Goal: Find specific page/section: Find specific page/section

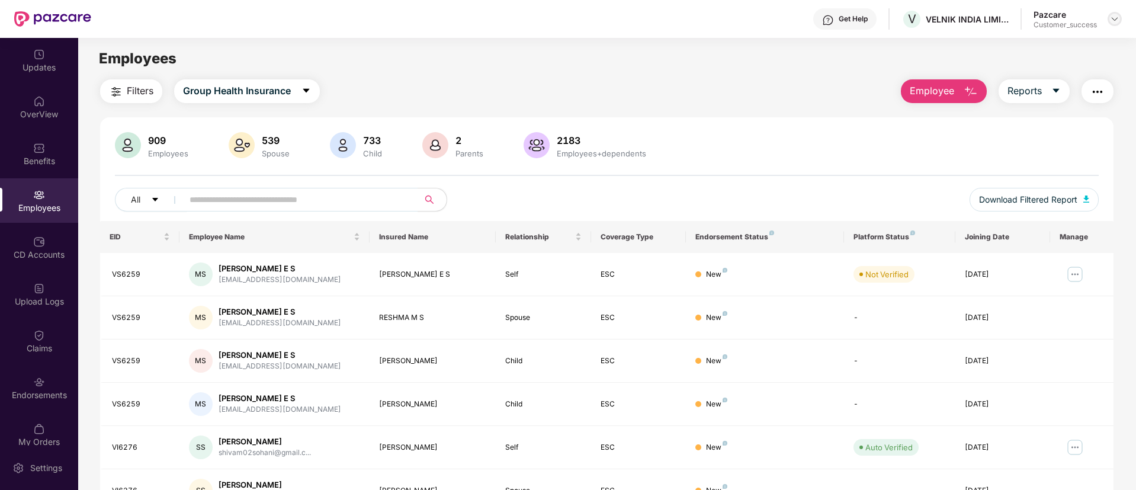
click at [1111, 17] on img at bounding box center [1114, 18] width 9 height 9
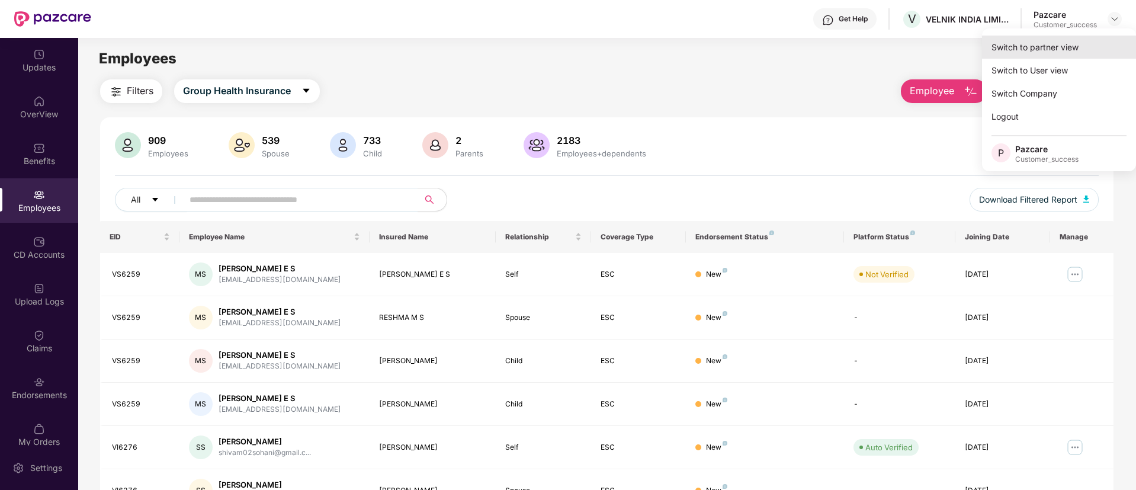
click at [1064, 39] on div "Switch to partner view" at bounding box center [1059, 47] width 154 height 23
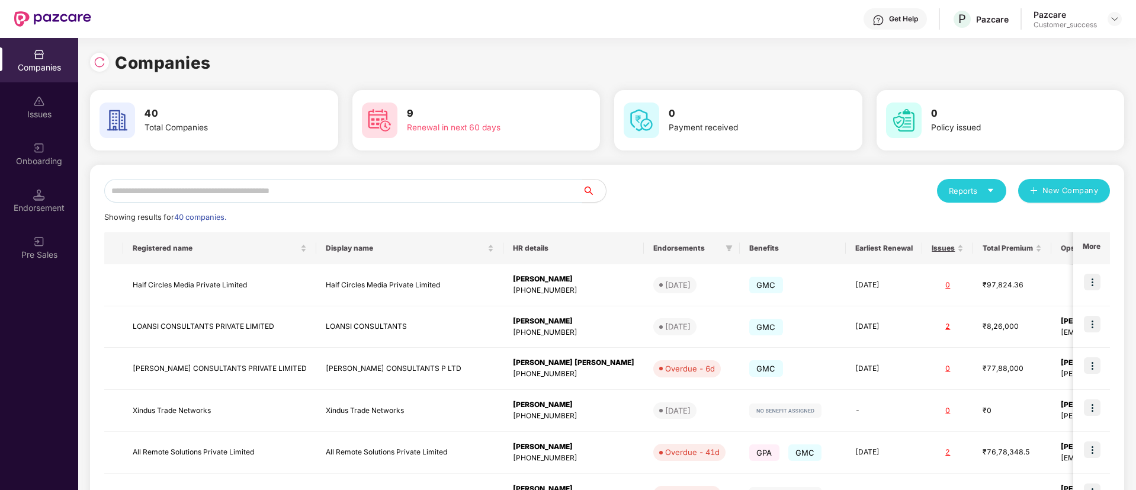
click at [312, 180] on input "text" at bounding box center [343, 191] width 478 height 24
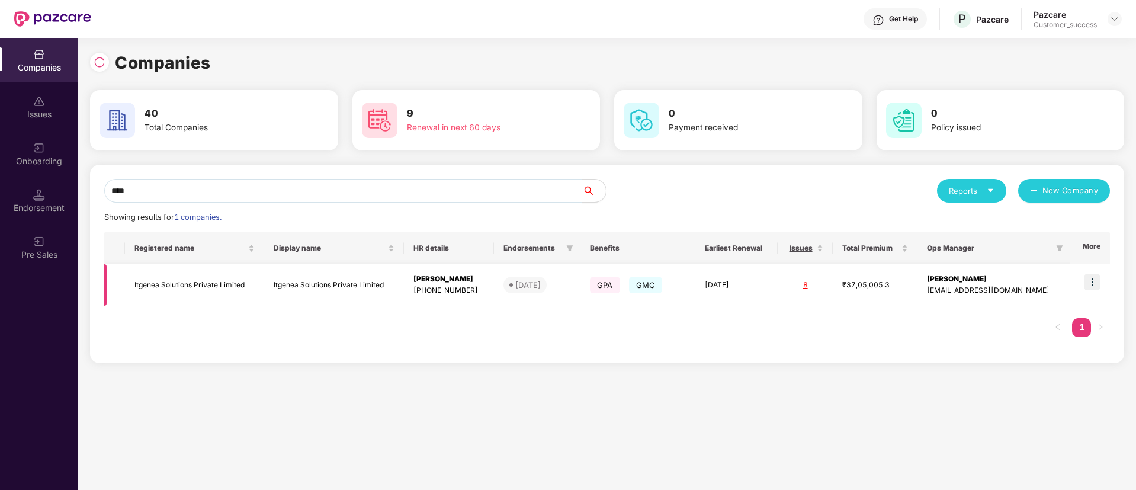
type input "****"
click at [309, 286] on td "Itgenea Solutions Private Limited" at bounding box center [334, 285] width 140 height 42
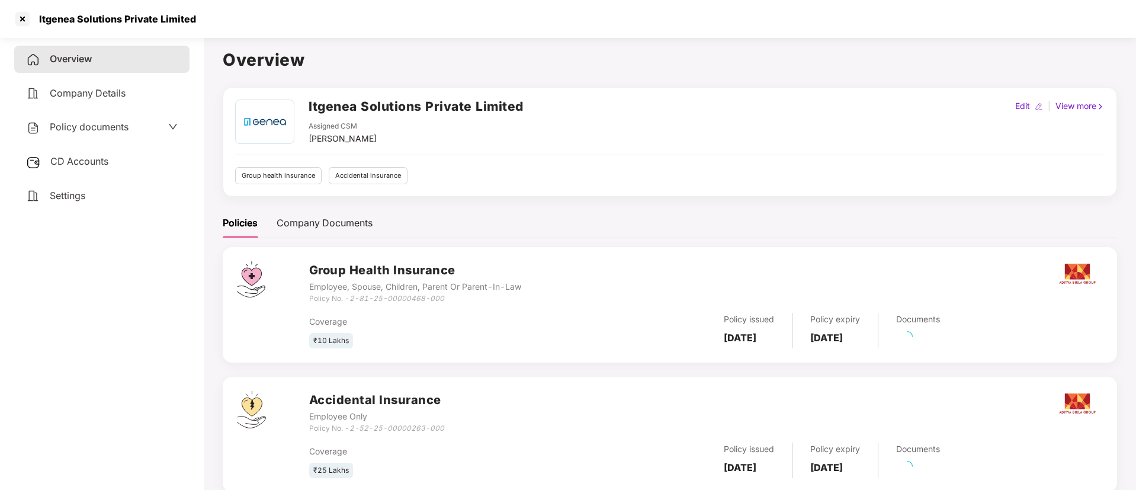
click at [73, 129] on span "Policy documents" at bounding box center [89, 127] width 79 height 12
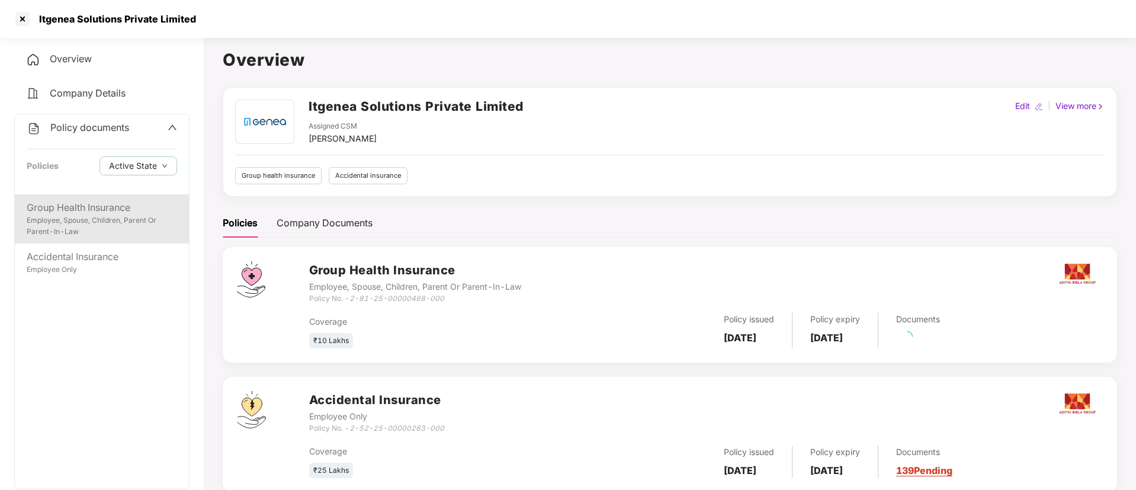
click at [90, 200] on div "Group Health Insurance" at bounding box center [102, 207] width 150 height 15
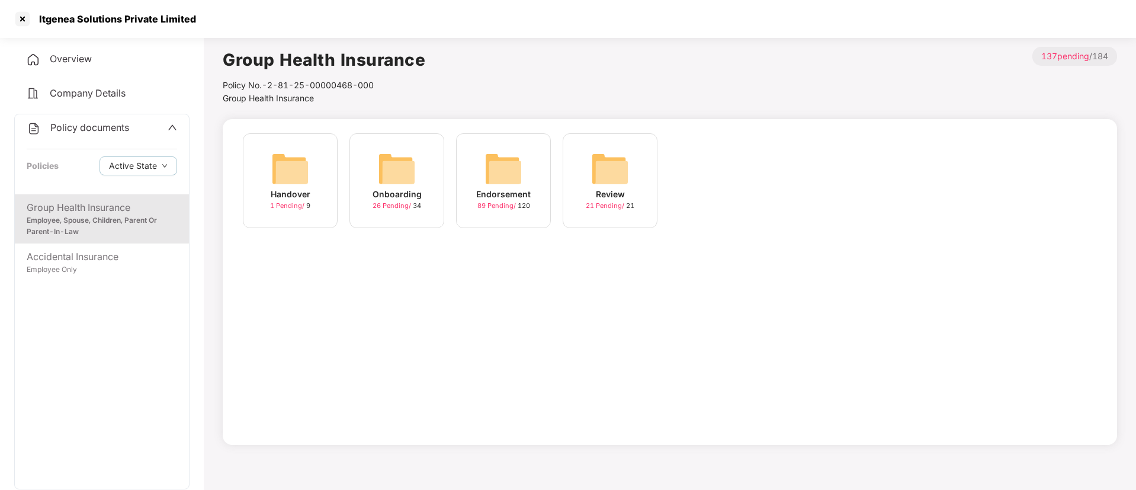
click at [507, 175] on img at bounding box center [504, 169] width 38 height 38
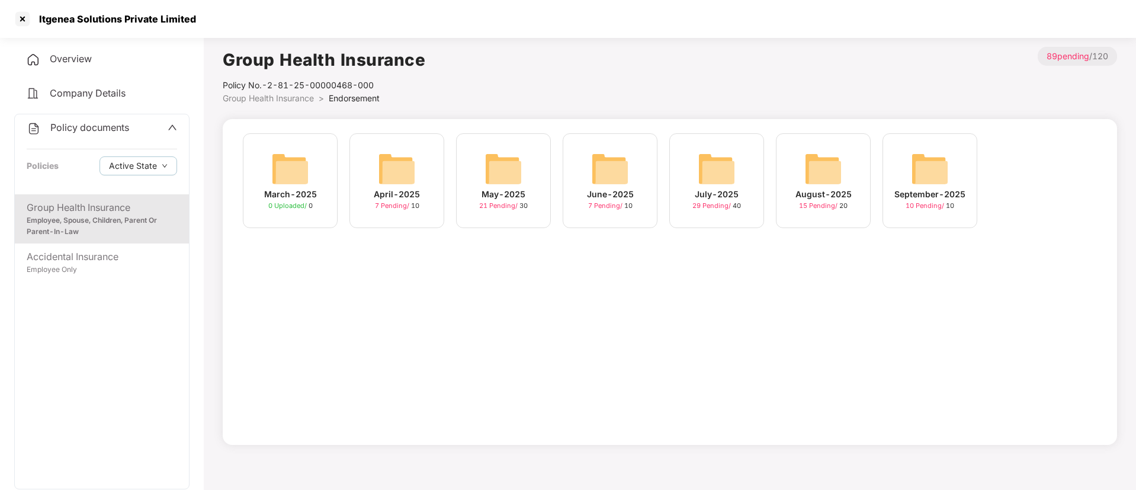
click at [948, 180] on img at bounding box center [930, 169] width 38 height 38
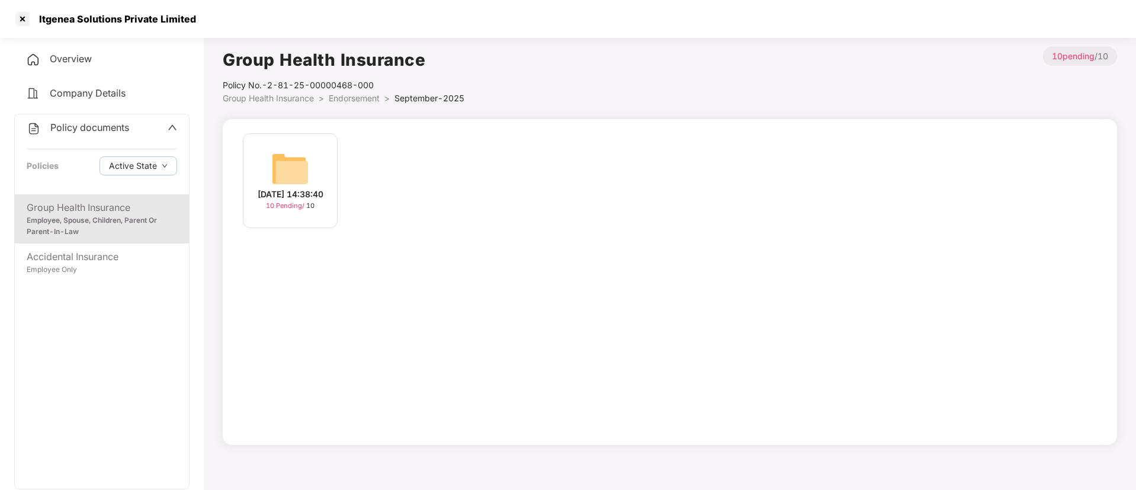
click at [303, 161] on img at bounding box center [290, 169] width 38 height 38
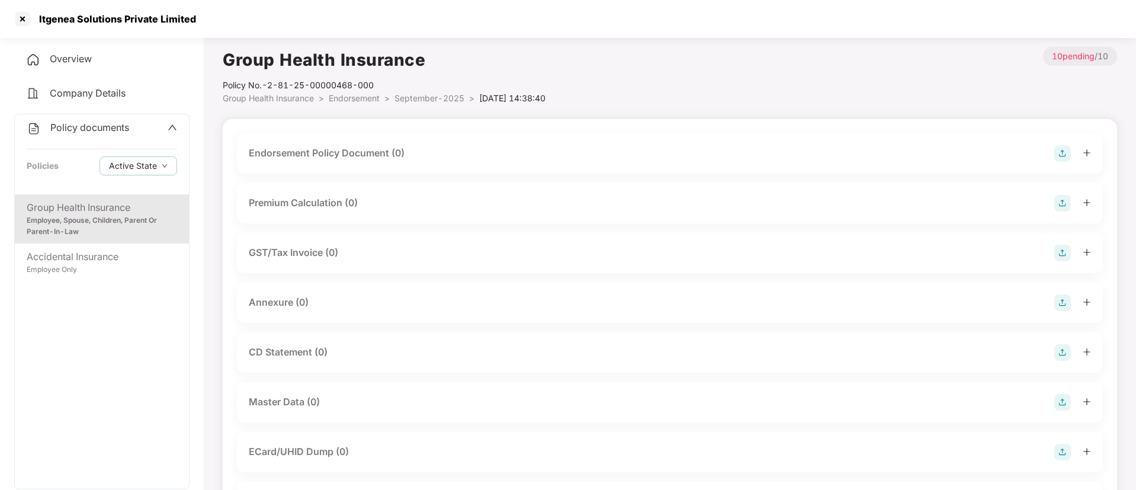
click at [354, 102] on span "Endorsement" at bounding box center [354, 98] width 51 height 10
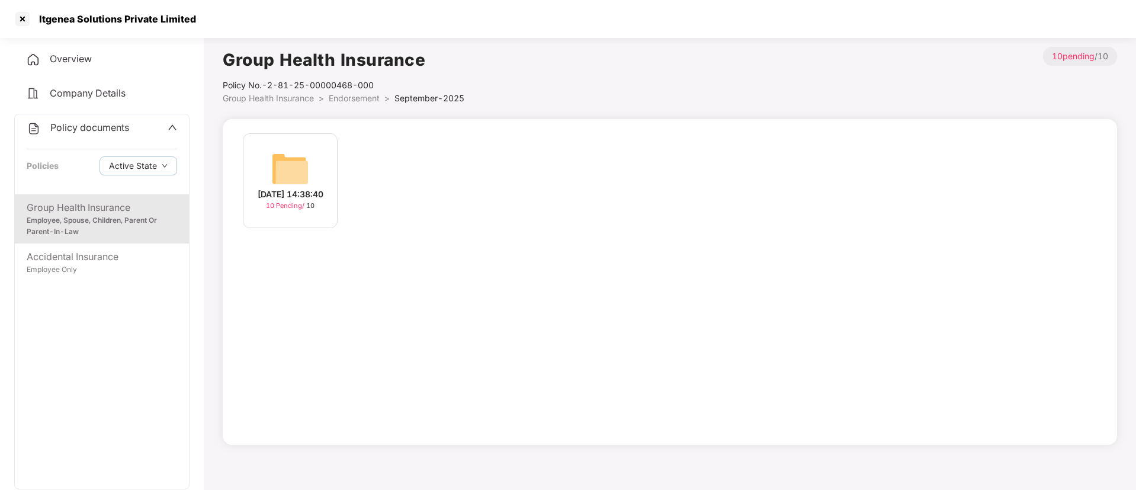
click at [355, 101] on span "Endorsement" at bounding box center [354, 98] width 51 height 10
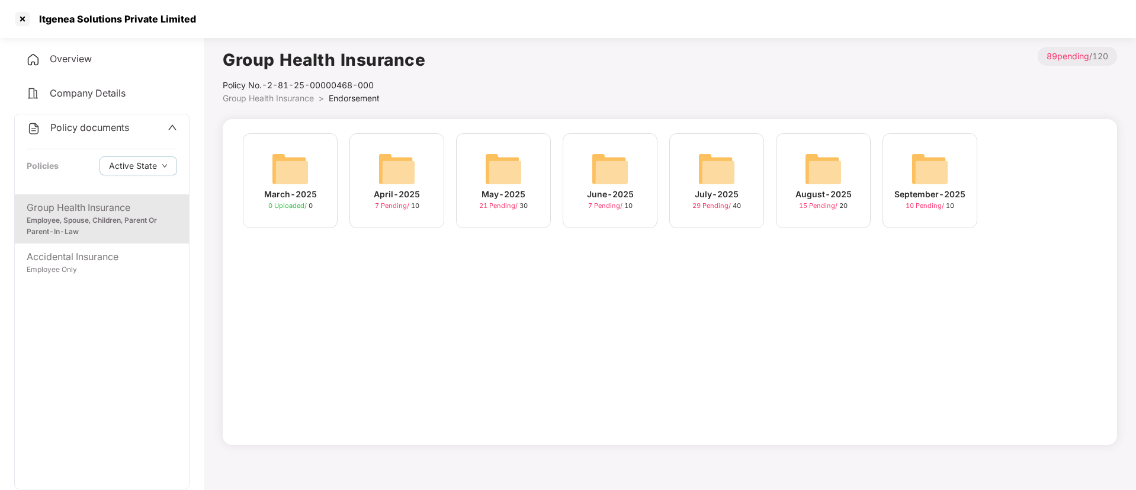
click at [810, 180] on img at bounding box center [824, 169] width 38 height 38
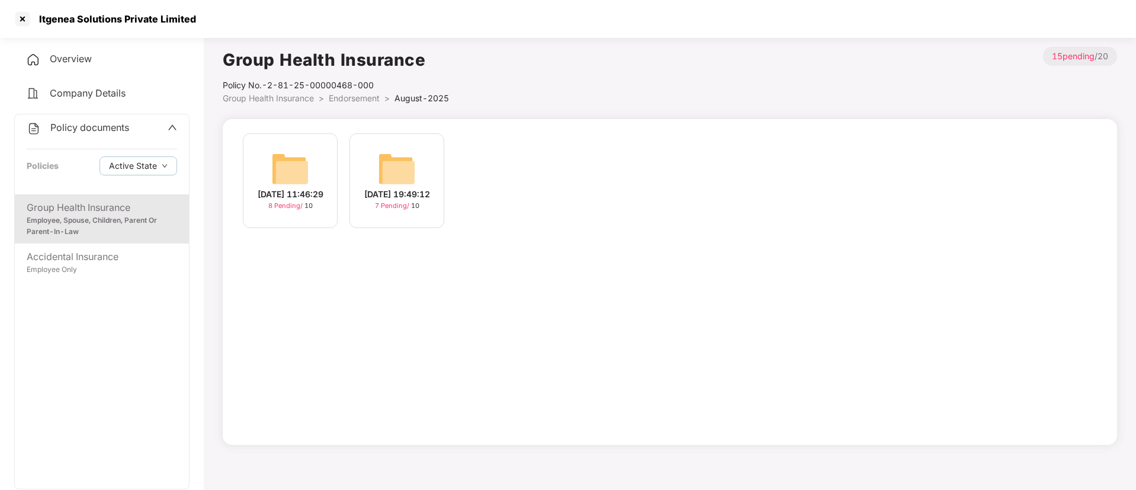
click at [387, 172] on img at bounding box center [397, 169] width 38 height 38
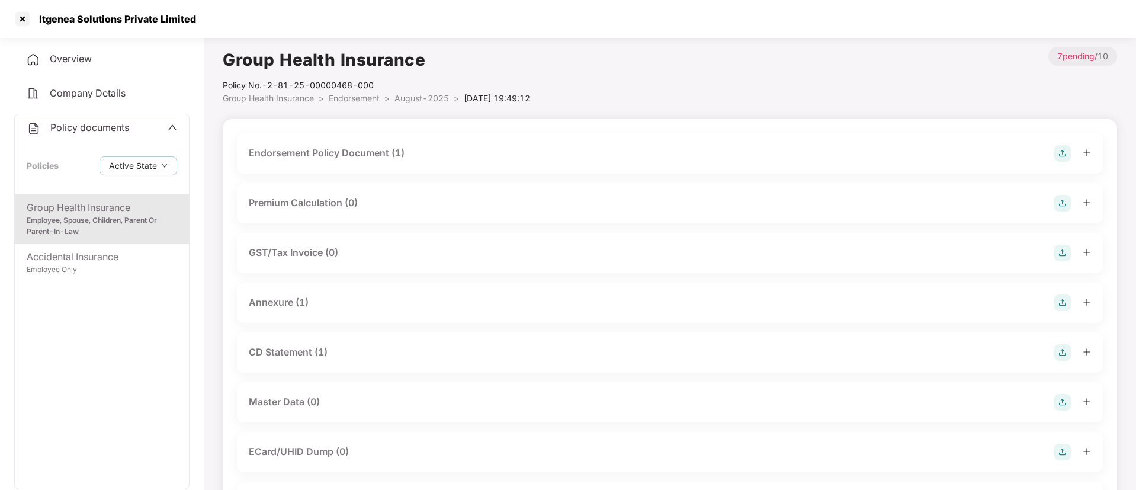
click at [338, 153] on div "Endorsement Policy Document (1)" at bounding box center [327, 153] width 156 height 15
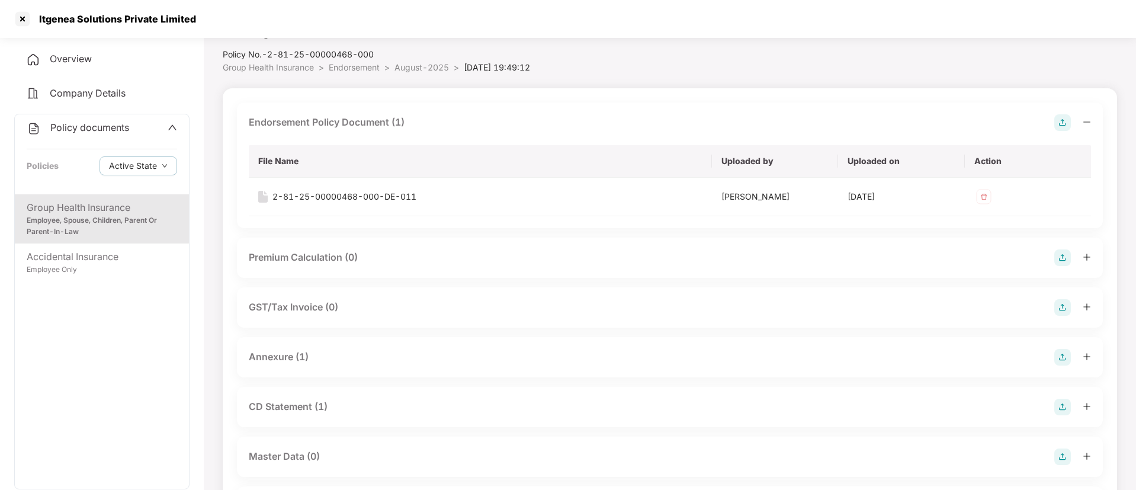
scroll to position [36, 0]
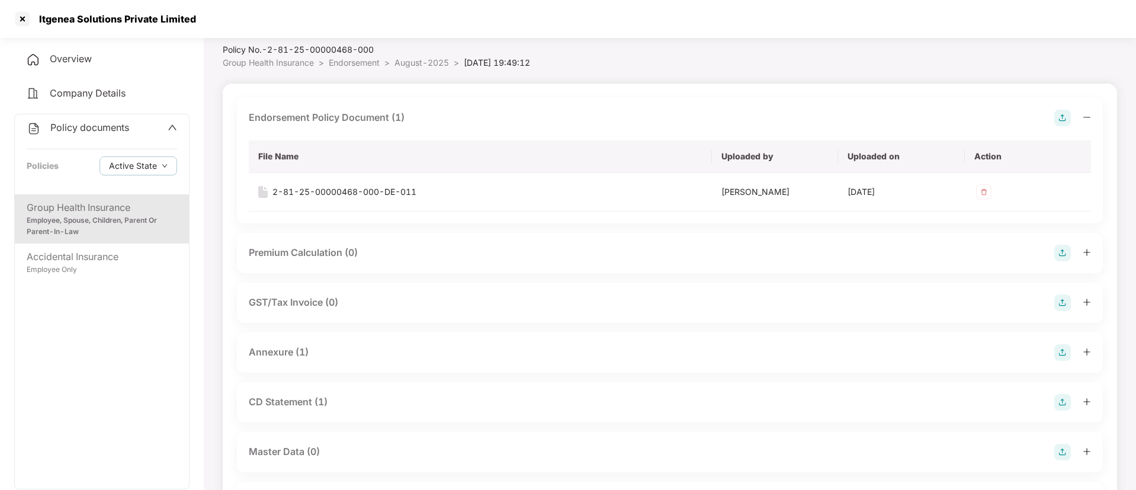
click at [421, 59] on span "August-2025" at bounding box center [422, 62] width 55 height 10
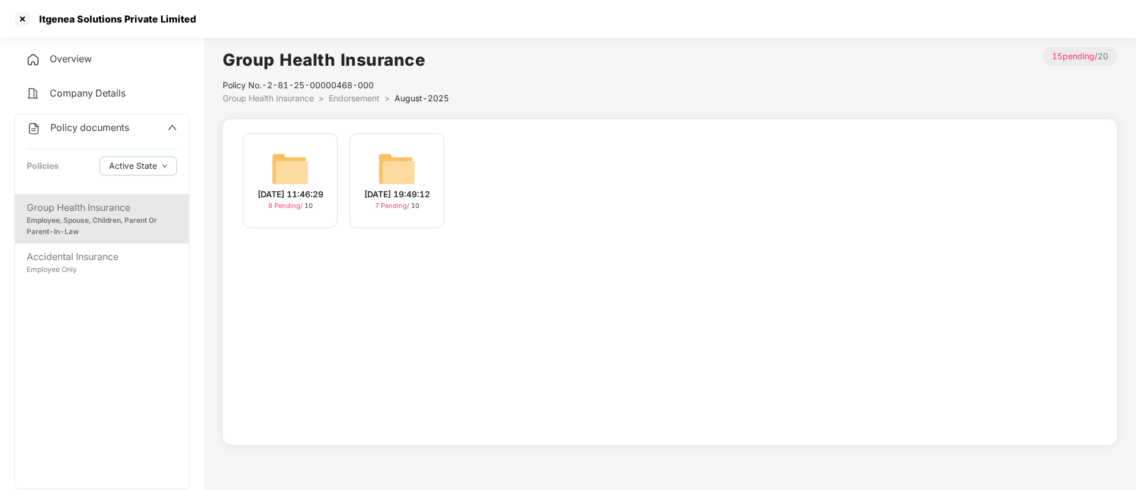
click at [304, 150] on img at bounding box center [290, 169] width 38 height 38
click at [19, 25] on div at bounding box center [22, 18] width 19 height 19
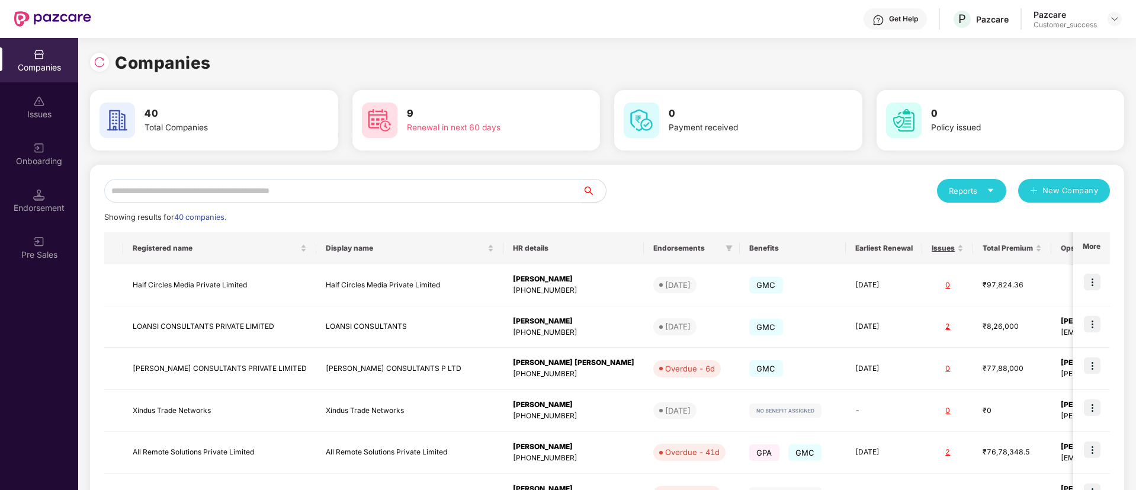
click at [235, 195] on input "text" at bounding box center [343, 191] width 478 height 24
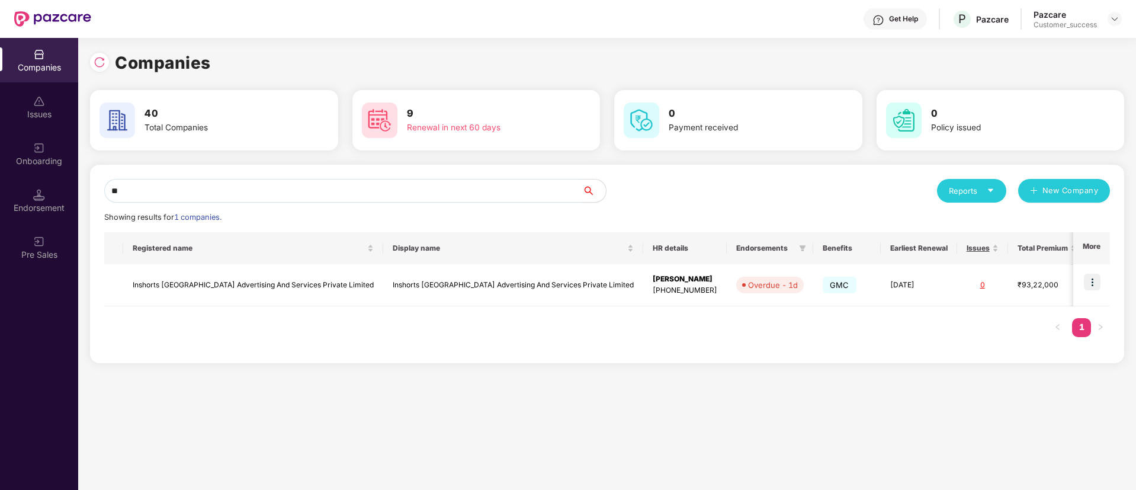
type input "*"
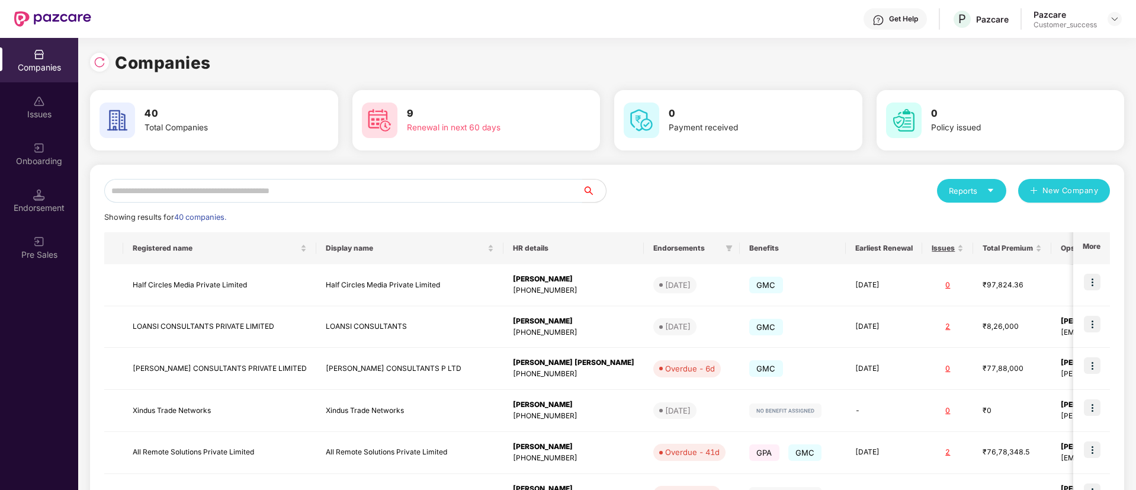
type input "*"
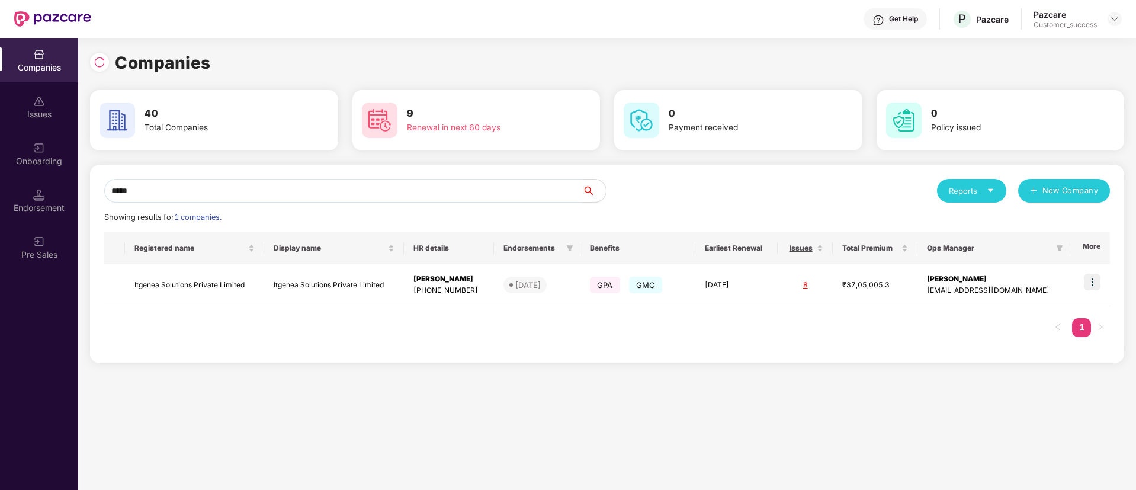
type input "*****"
